Goal: Check status: Check status

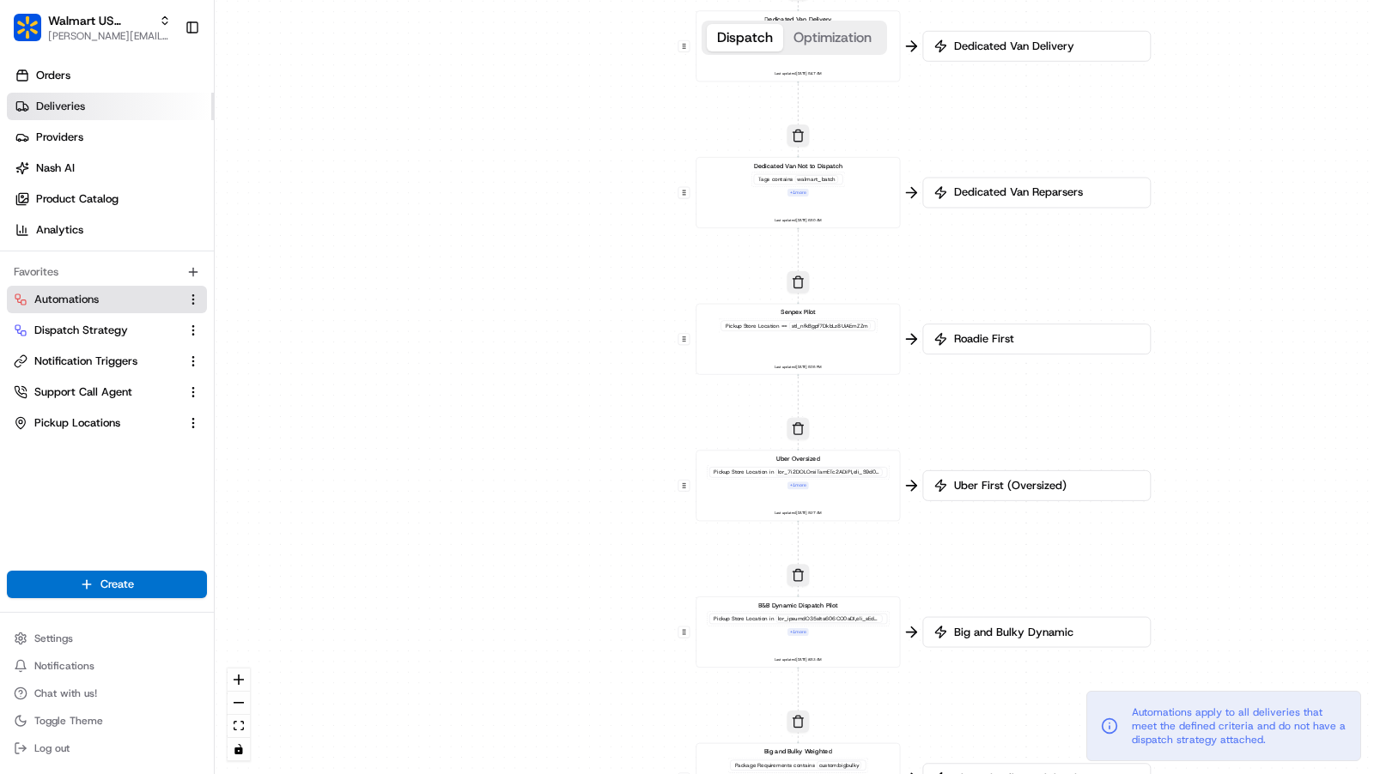
click at [65, 98] on link "Deliveries" at bounding box center [110, 106] width 207 height 27
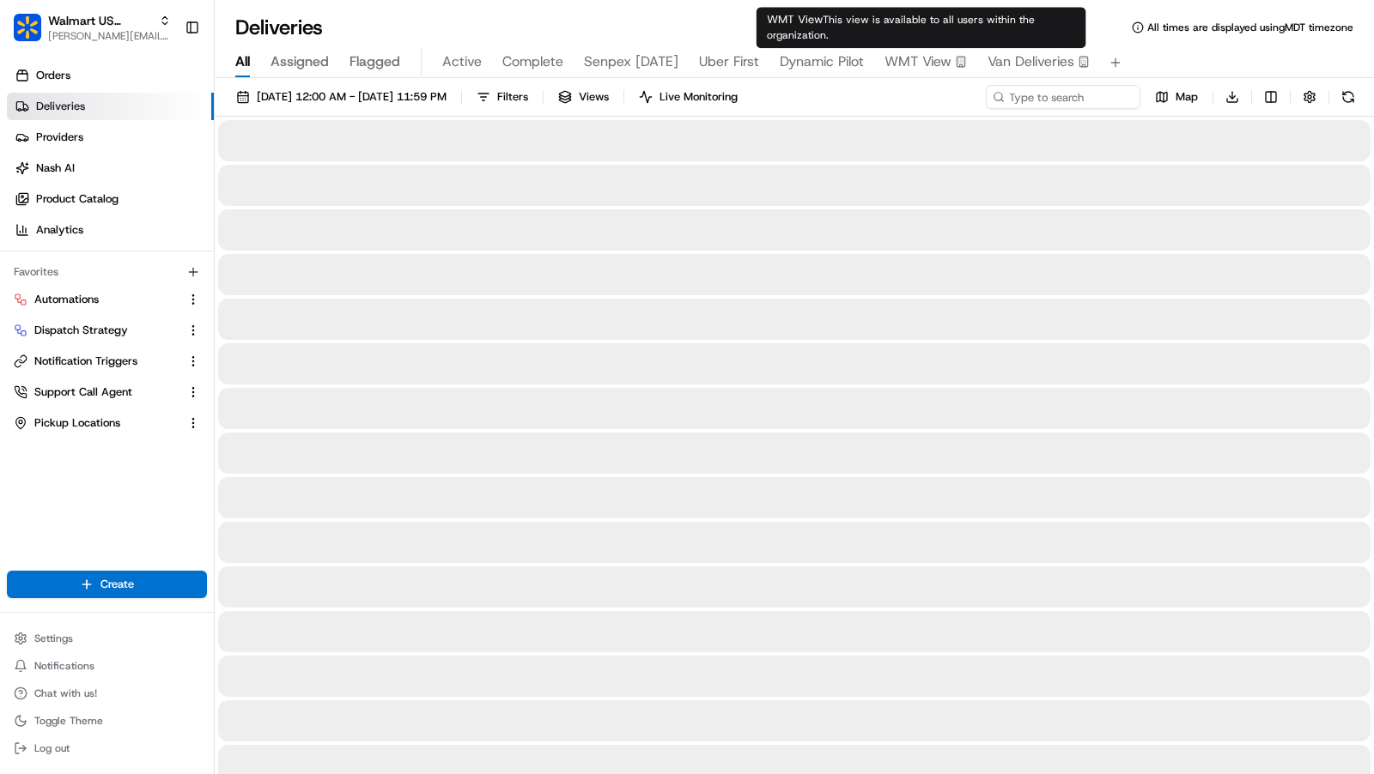
click at [1017, 69] on span "Van Deliveries" at bounding box center [1030, 62] width 87 height 21
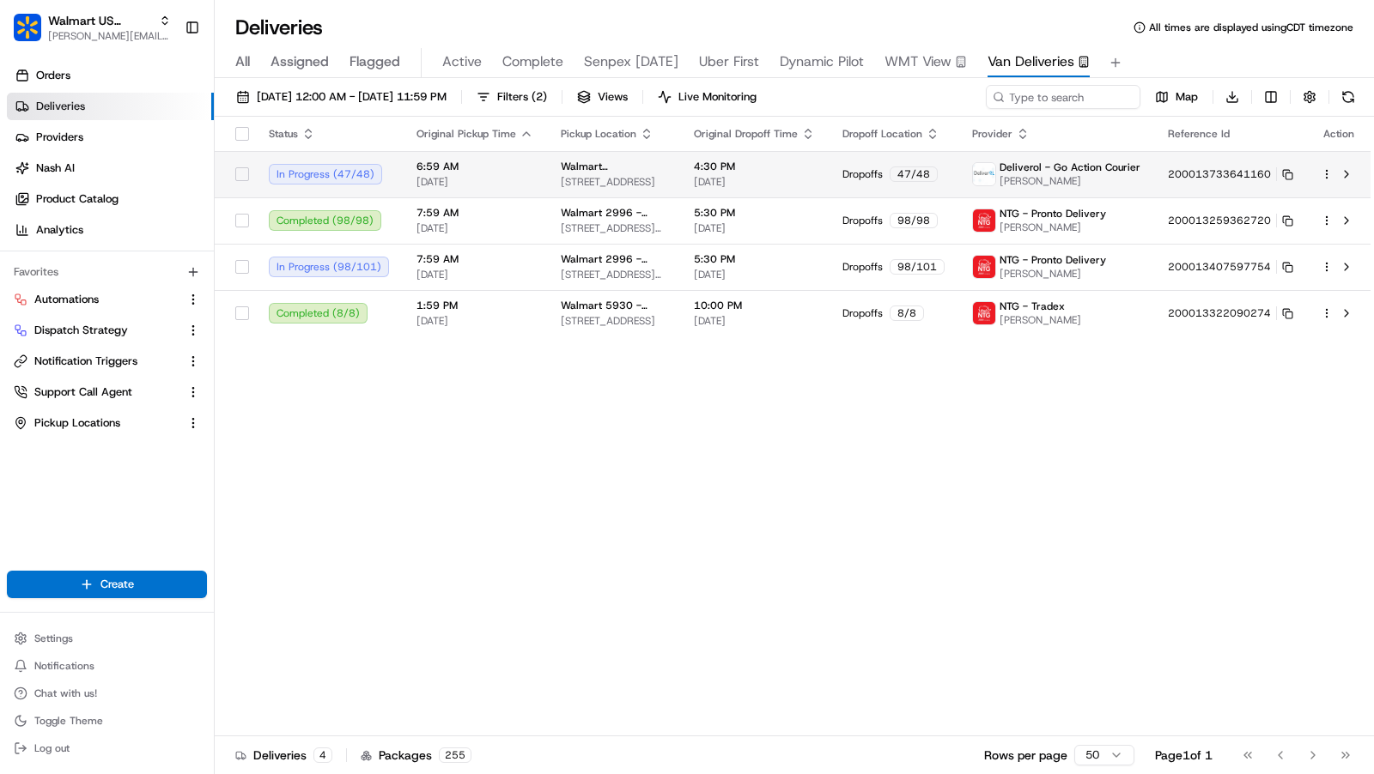
click at [551, 183] on td "Walmart [STREET_ADDRESS][GEOGRAPHIC_DATA][STREET_ADDRESS][GEOGRAPHIC_DATA]" at bounding box center [613, 174] width 133 height 46
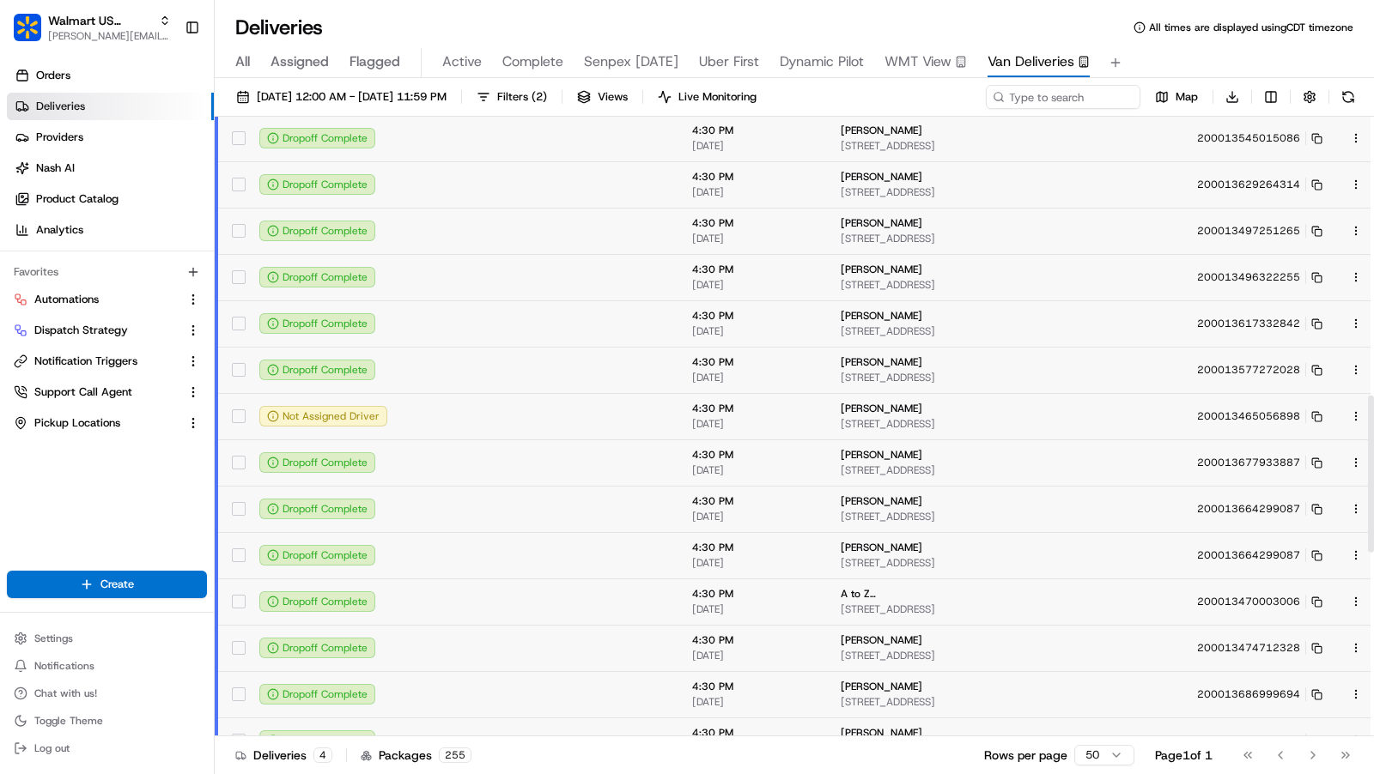
scroll to position [1091, 0]
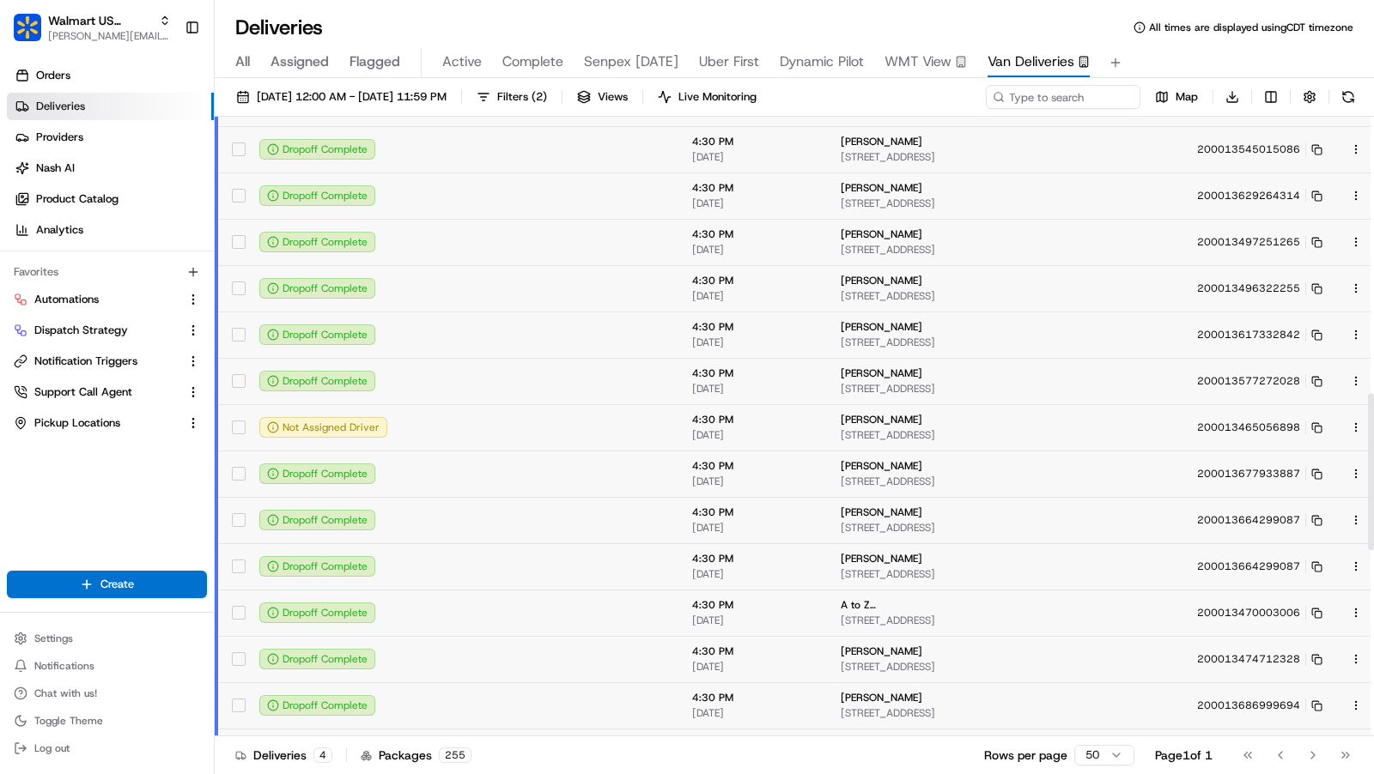
click at [507, 437] on td at bounding box center [473, 427] width 144 height 46
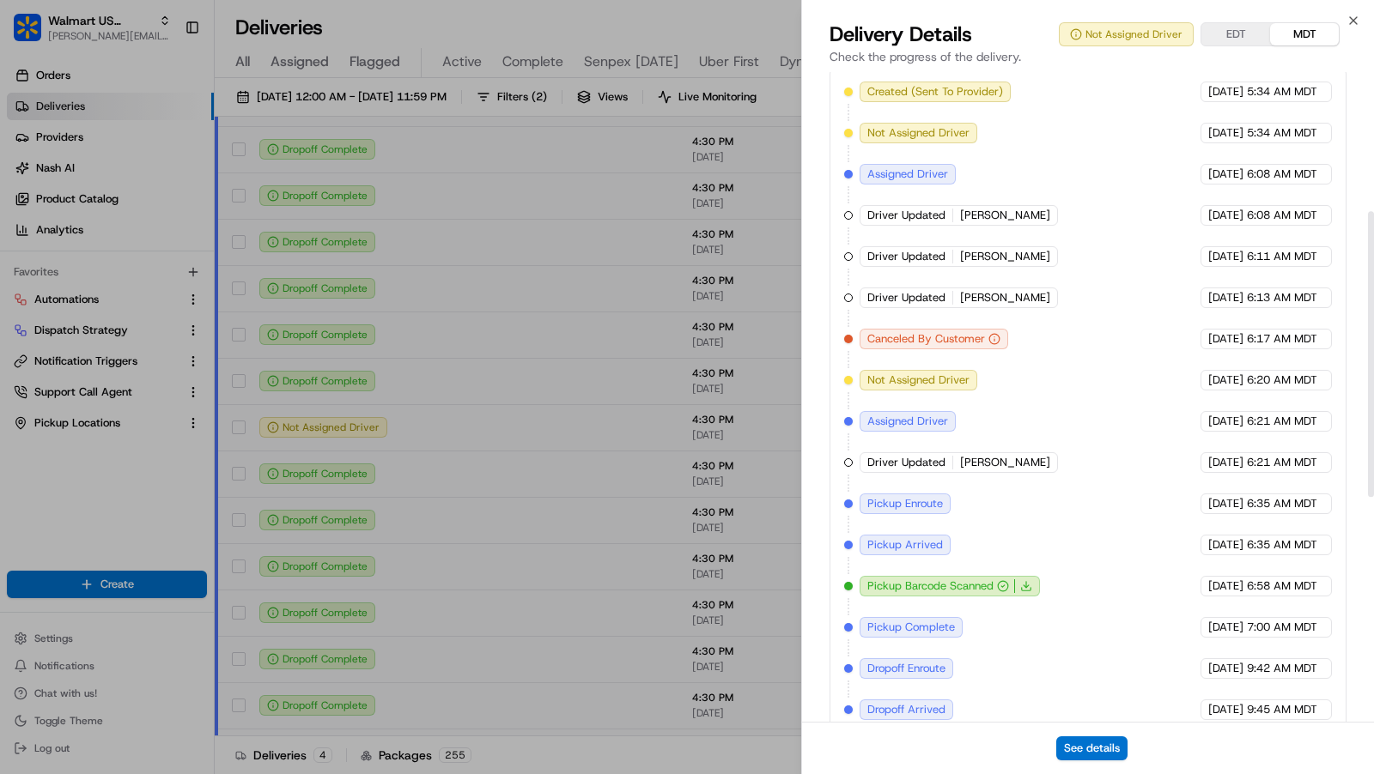
scroll to position [833, 0]
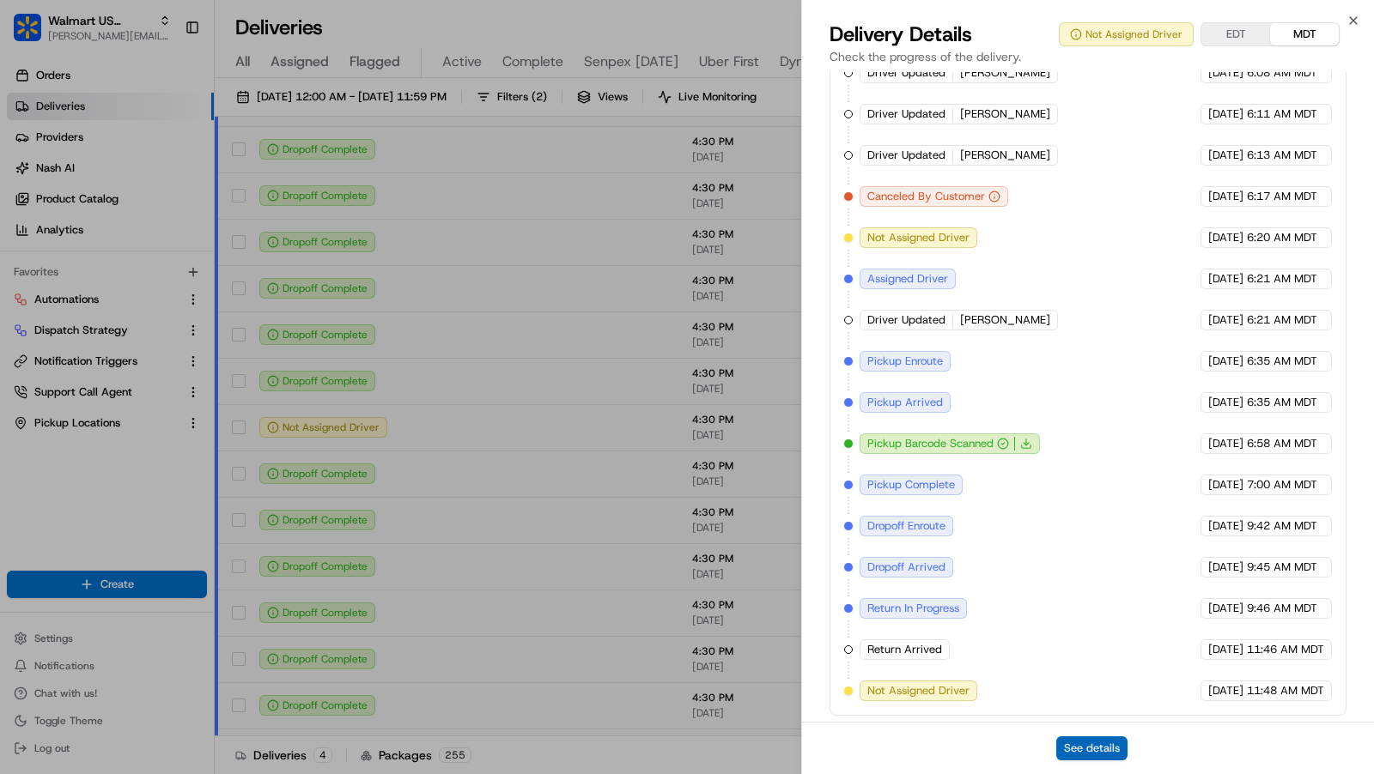
click at [1090, 748] on button "See details" at bounding box center [1091, 749] width 71 height 24
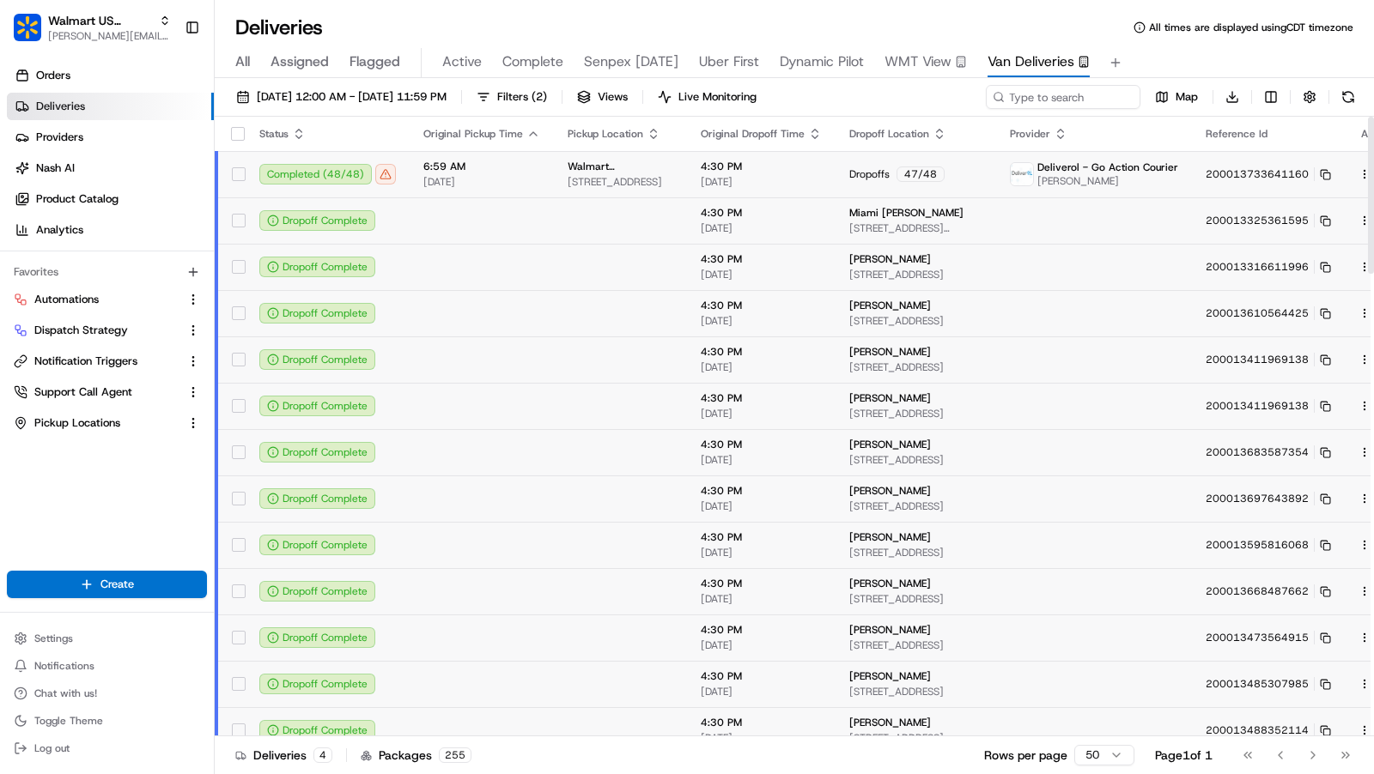
click at [1373, 175] on button at bounding box center [1384, 174] width 21 height 21
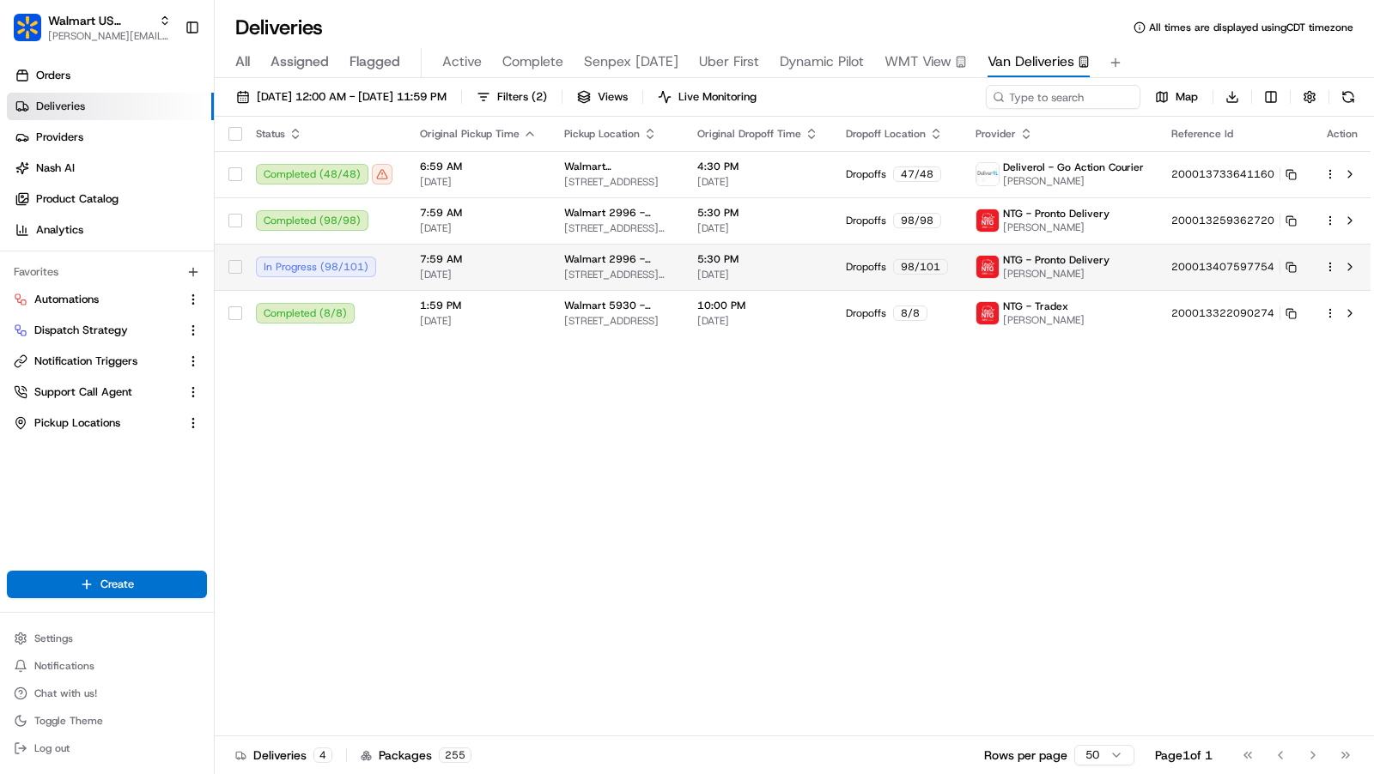
click at [670, 280] on span "[STREET_ADDRESS][PERSON_NAME]" at bounding box center [617, 275] width 106 height 14
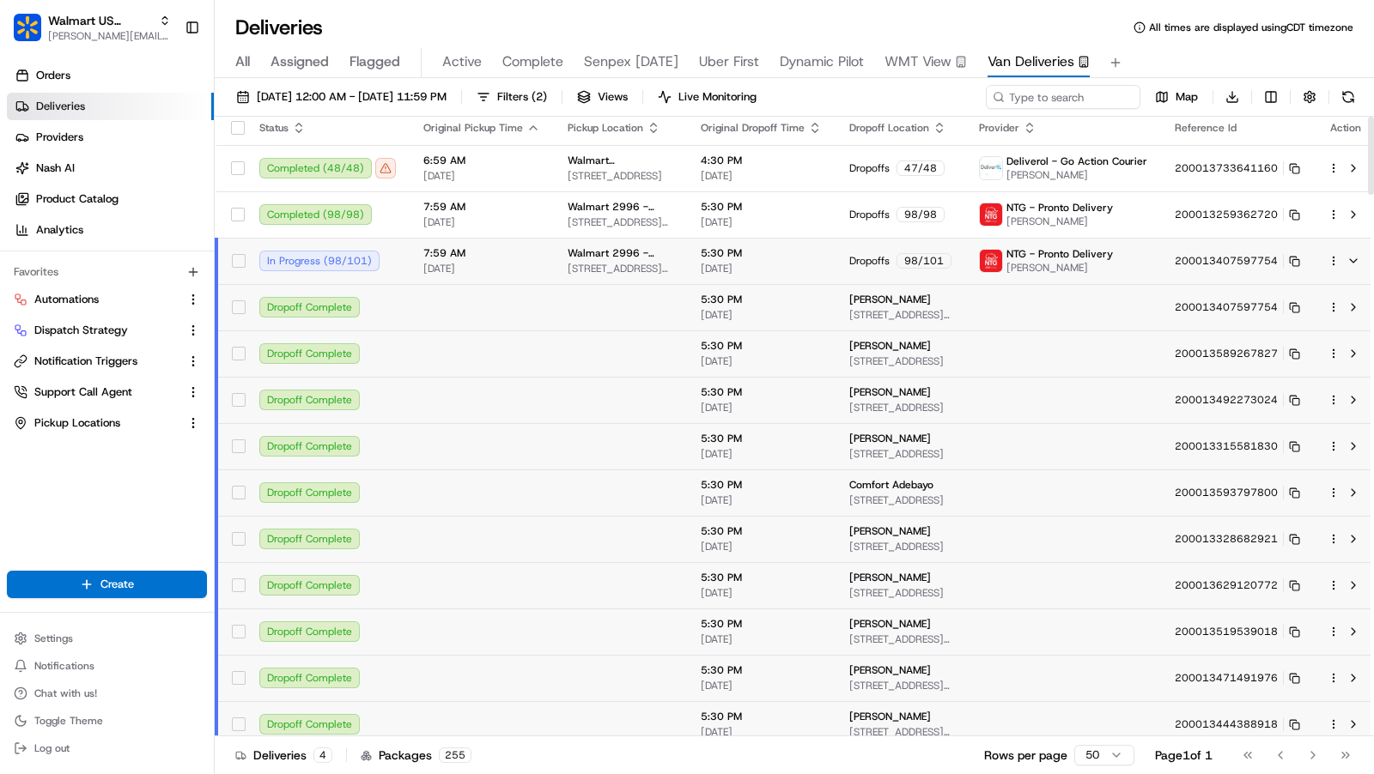
scroll to position [2, 0]
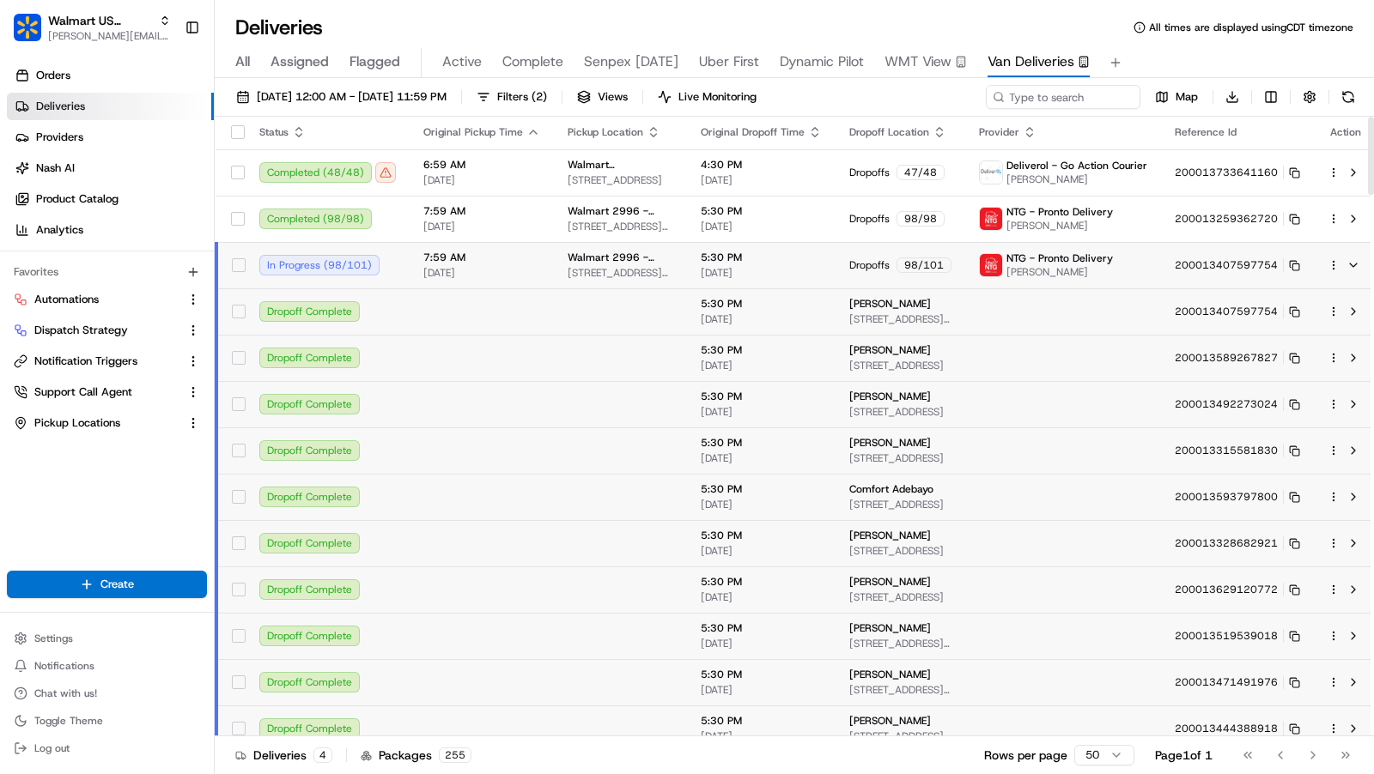
click at [1326, 264] on html "Walmart US Stores [PERSON_NAME][EMAIL_ADDRESS][DOMAIN_NAME] Toggle Sidebar Orde…" at bounding box center [687, 387] width 1374 height 774
click at [1277, 315] on span "Delivery Details" at bounding box center [1251, 319] width 76 height 14
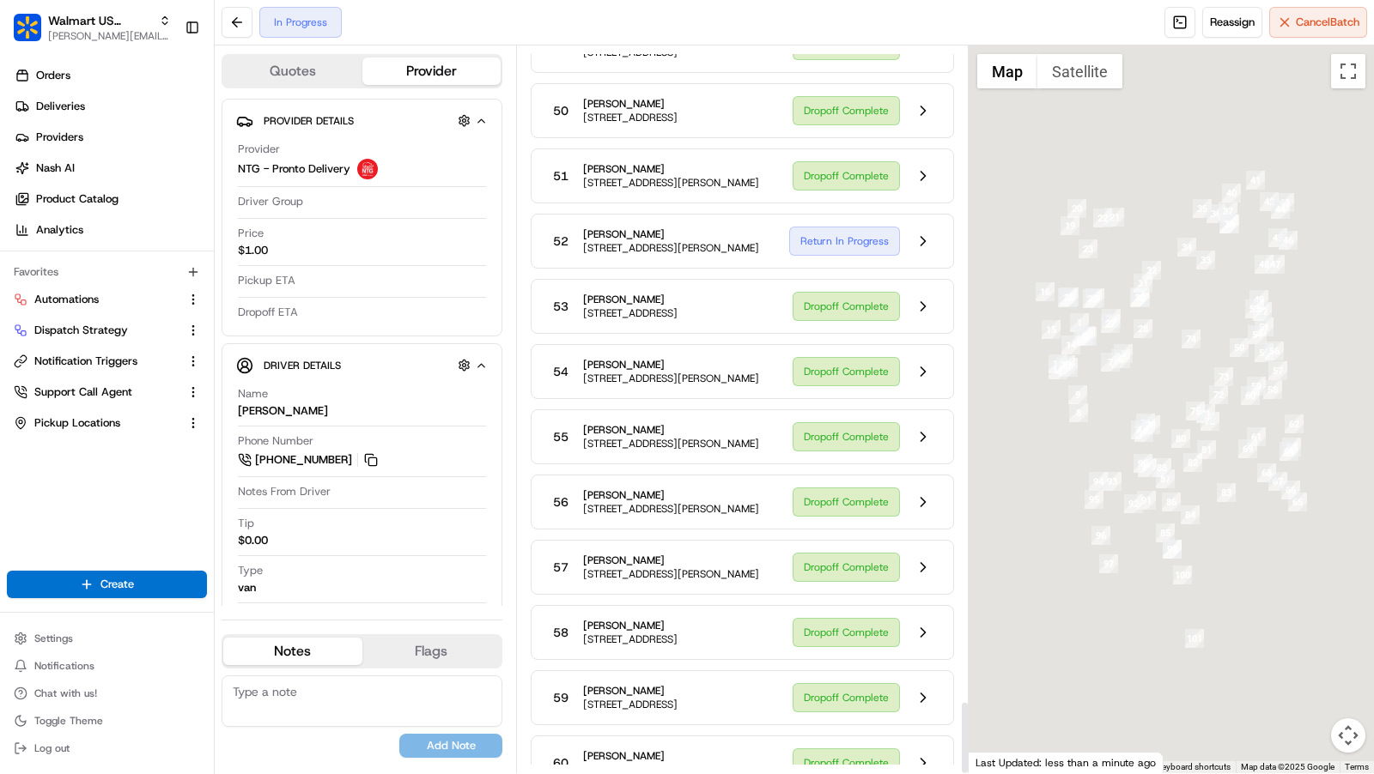
scroll to position [6629, 0]
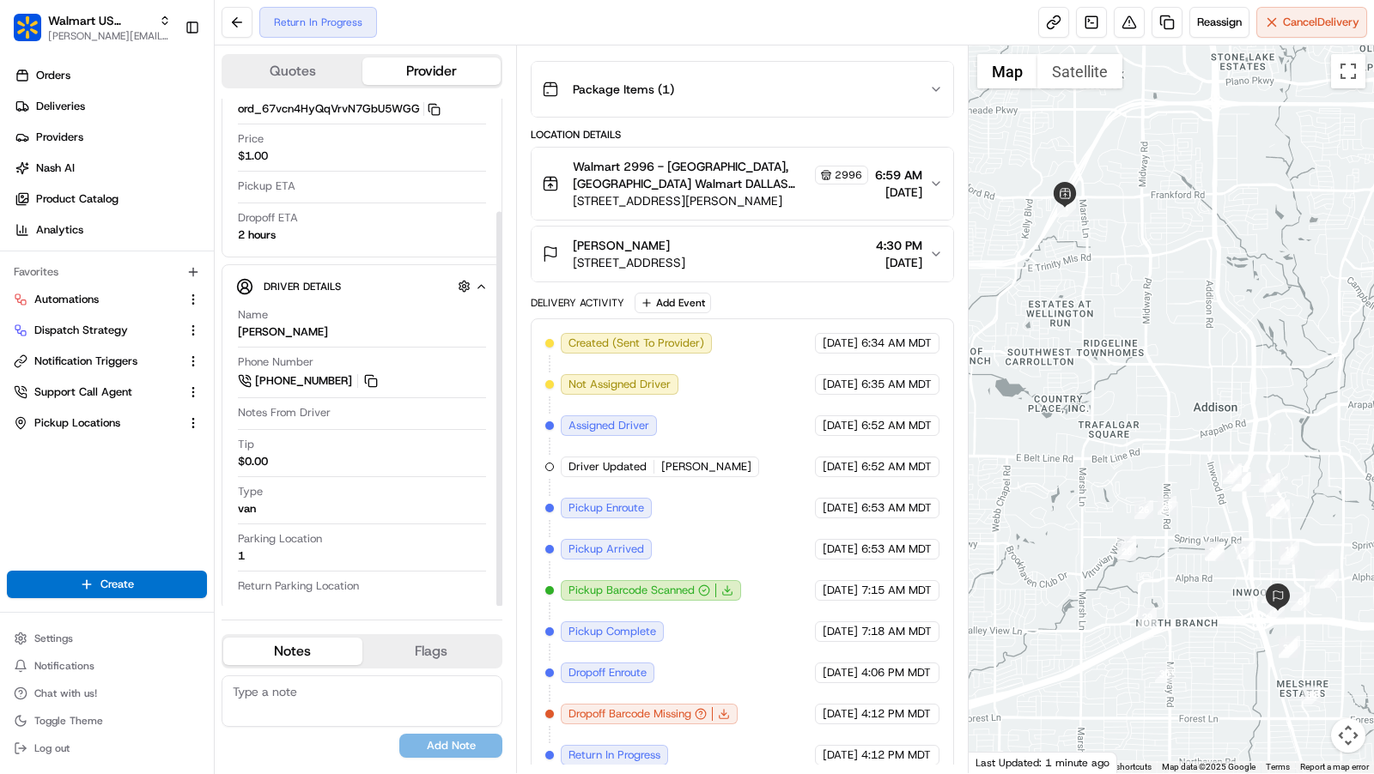
scroll to position [145, 0]
